Goal: Task Accomplishment & Management: Use online tool/utility

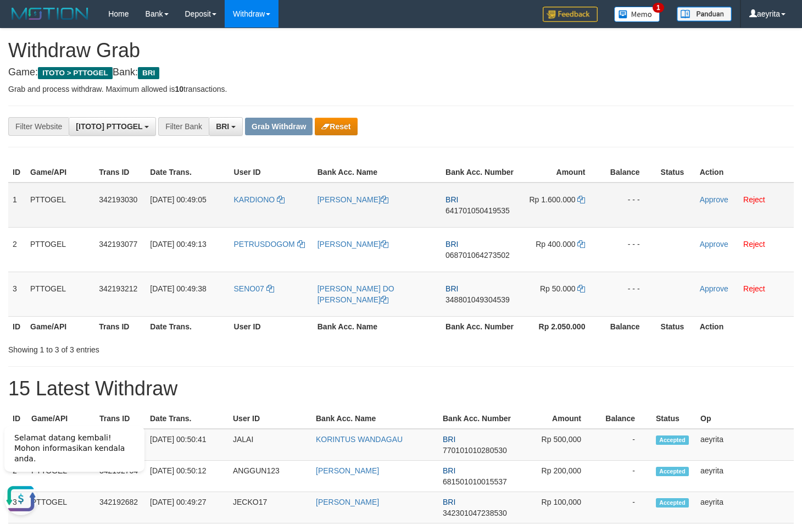
click at [480, 211] on span "641701050419535" at bounding box center [478, 210] width 64 height 9
copy span "641701050419535"
click at [479, 214] on span "641701050419535" at bounding box center [478, 210] width 64 height 9
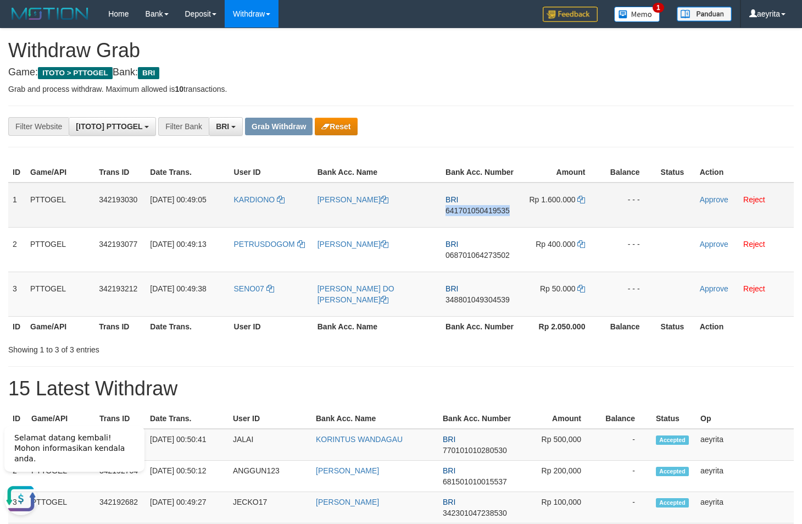
copy span "641701050419535"
click at [490, 210] on span "641701050419535" at bounding box center [478, 210] width 64 height 9
click at [492, 213] on span "641701050419535" at bounding box center [478, 210] width 64 height 9
click at [495, 213] on span "641701050419535" at bounding box center [478, 210] width 64 height 9
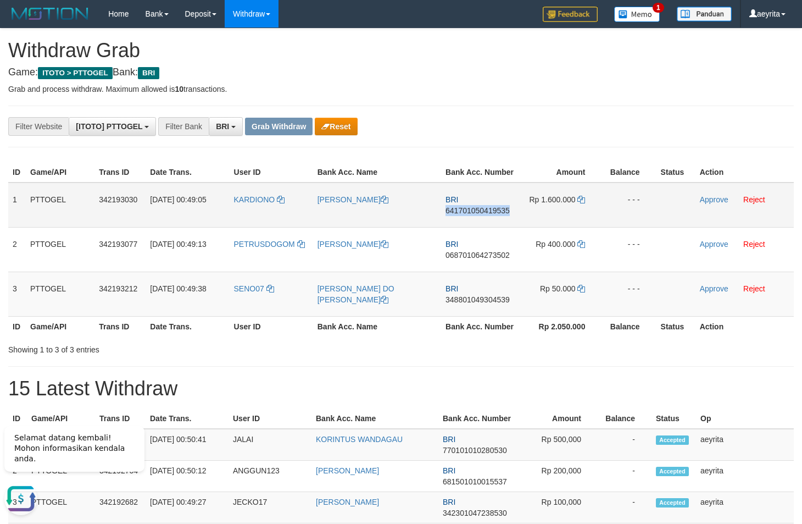
copy span "641701050419535"
click at [581, 199] on icon at bounding box center [582, 200] width 8 height 8
click at [719, 202] on link "Approve" at bounding box center [714, 199] width 29 height 9
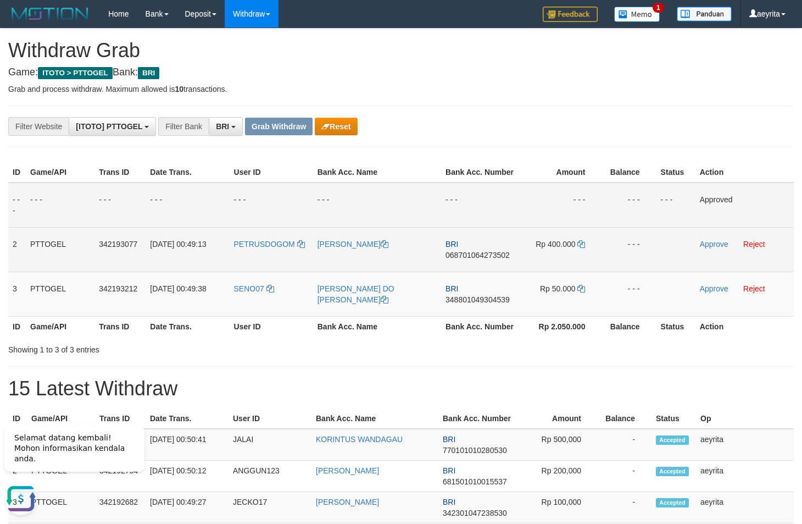
click at [478, 257] on span "068701064273502" at bounding box center [478, 255] width 64 height 9
copy span "068701064273502"
click at [503, 259] on td "BRI 068701064273502" at bounding box center [480, 249] width 79 height 45
click at [502, 259] on span "068701064273502" at bounding box center [478, 255] width 64 height 9
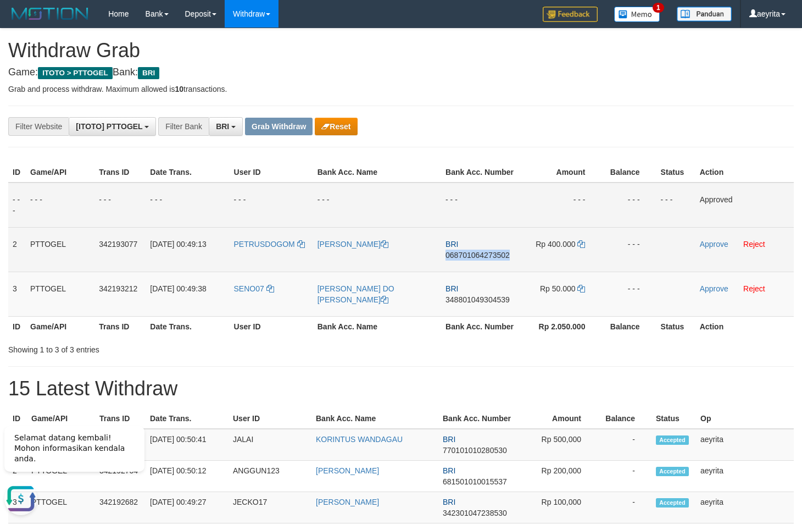
copy span "068701064273502"
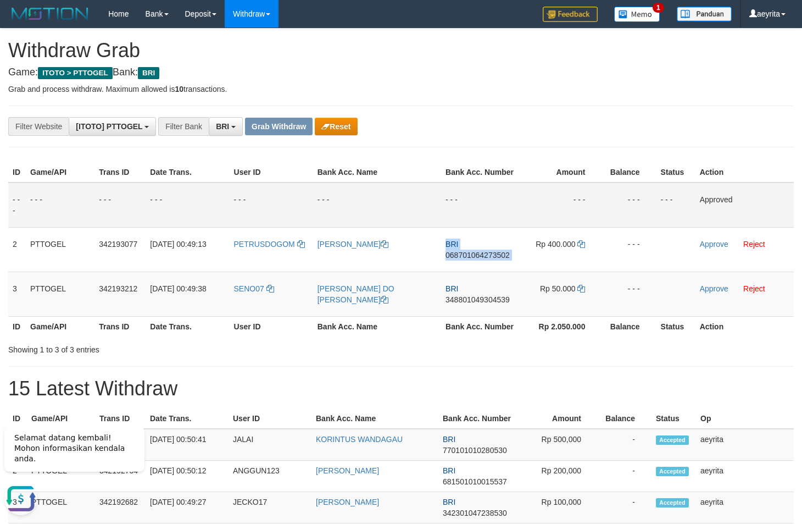
drag, startPoint x: 502, startPoint y: 259, endPoint x: 750, endPoint y: 362, distance: 268.0
click at [502, 258] on span "068701064273502" at bounding box center [478, 255] width 64 height 9
copy td "BRI 068701064273502"
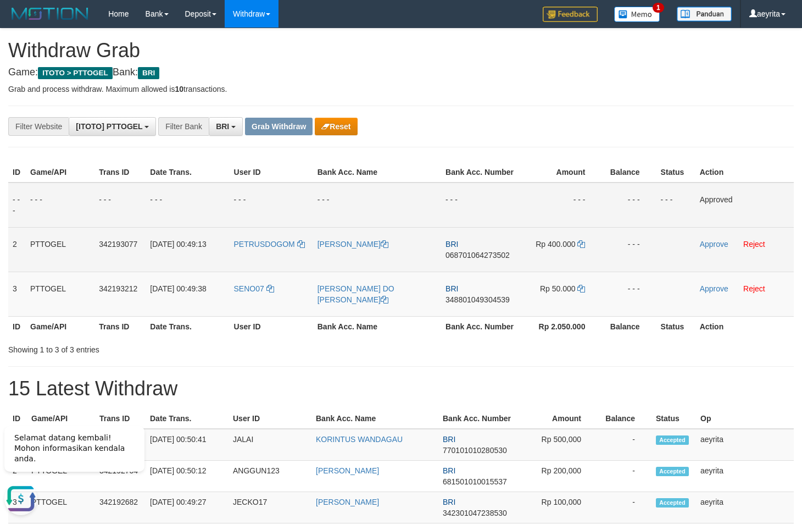
click at [501, 253] on span "068701064273502" at bounding box center [478, 255] width 64 height 9
copy span "068701064273502"
click at [585, 245] on icon at bounding box center [582, 244] width 8 height 8
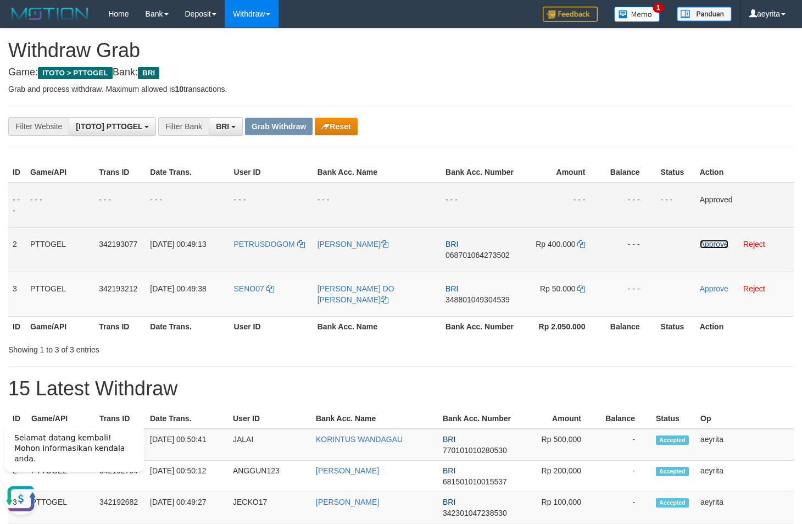
click at [724, 242] on link "Approve" at bounding box center [714, 244] width 29 height 9
click at [452, 300] on span "348801049304539" at bounding box center [478, 299] width 64 height 9
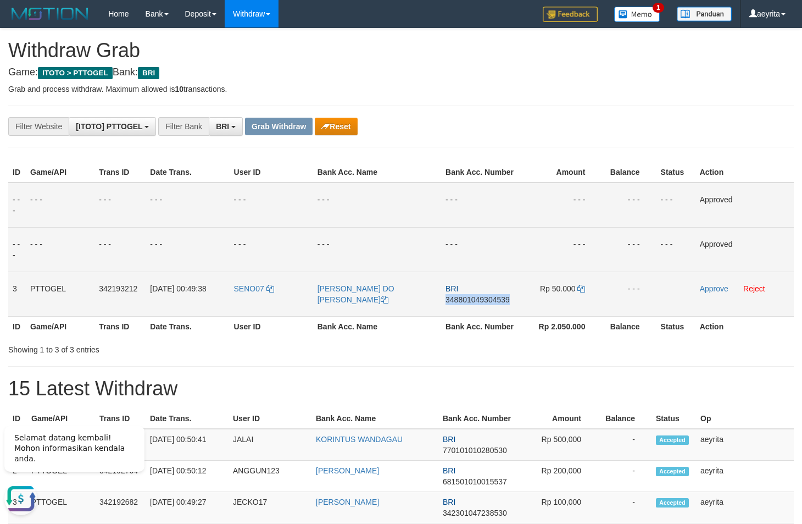
click at [452, 300] on span "348801049304539" at bounding box center [478, 299] width 64 height 9
copy span "348801049304539"
click at [493, 297] on span "348801049304539" at bounding box center [478, 299] width 64 height 9
copy span "348801049304539"
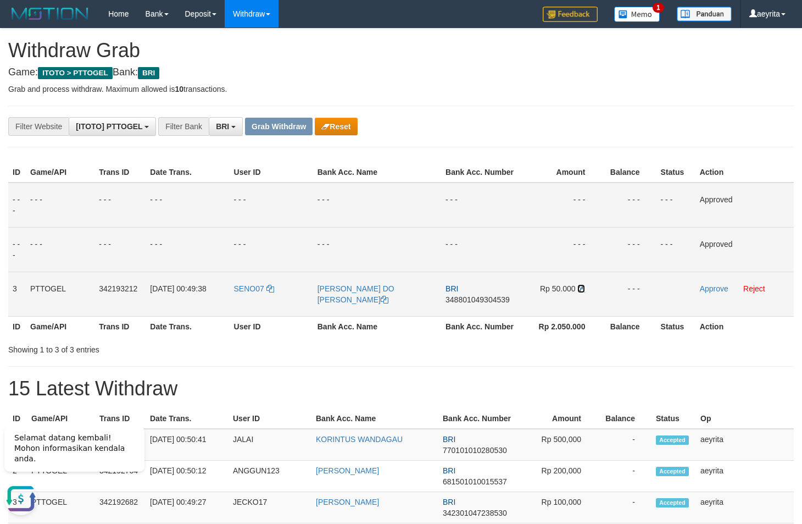
click at [580, 290] on icon at bounding box center [582, 289] width 8 height 8
click at [711, 291] on link "Approve" at bounding box center [714, 288] width 29 height 9
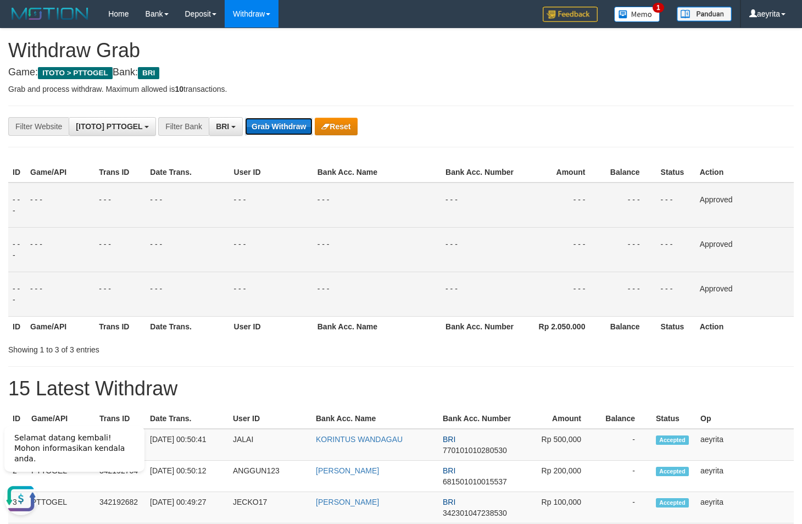
click at [293, 123] on button "Grab Withdraw" at bounding box center [279, 127] width 68 height 18
